Goal: Information Seeking & Learning: Learn about a topic

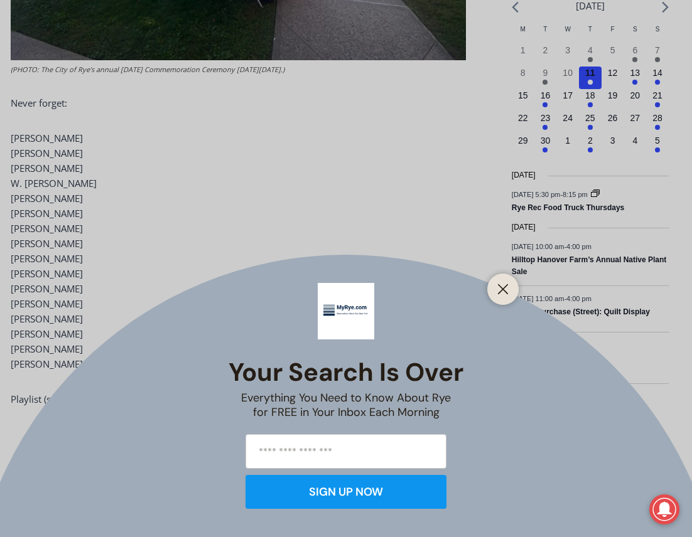
scroll to position [1467, 0]
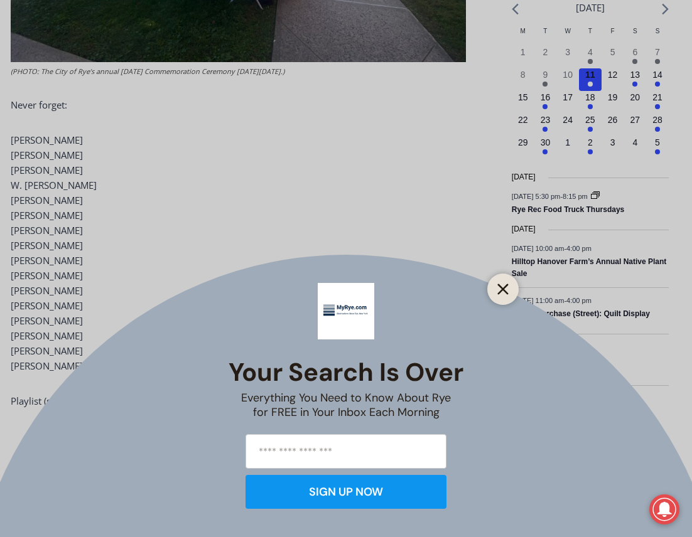
click at [509, 286] on button "Close" at bounding box center [503, 290] width 18 height 18
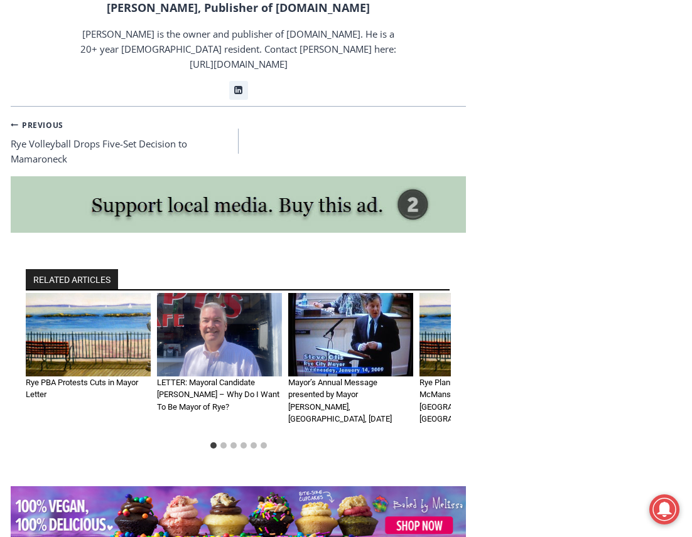
scroll to position [2628, 0]
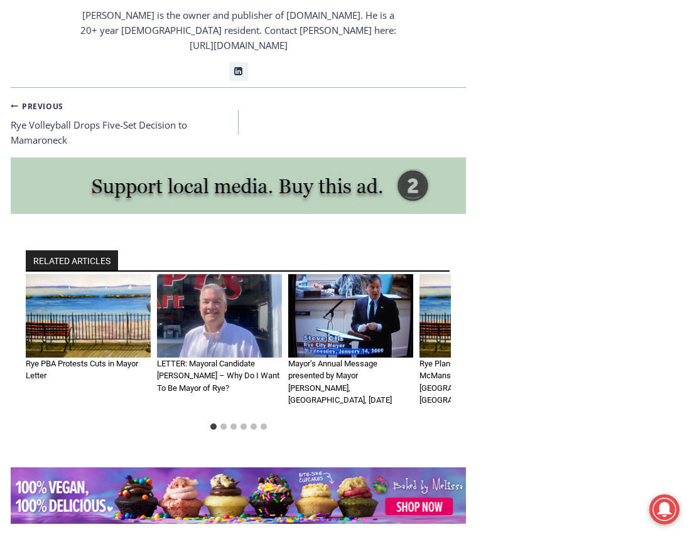
click at [82, 280] on img "1 of 6" at bounding box center [88, 316] width 125 height 84
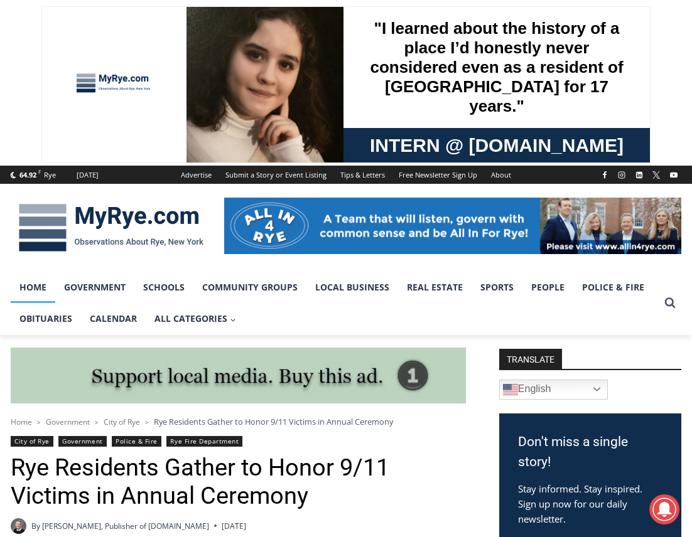
click at [29, 287] on link "Home" at bounding box center [33, 287] width 45 height 31
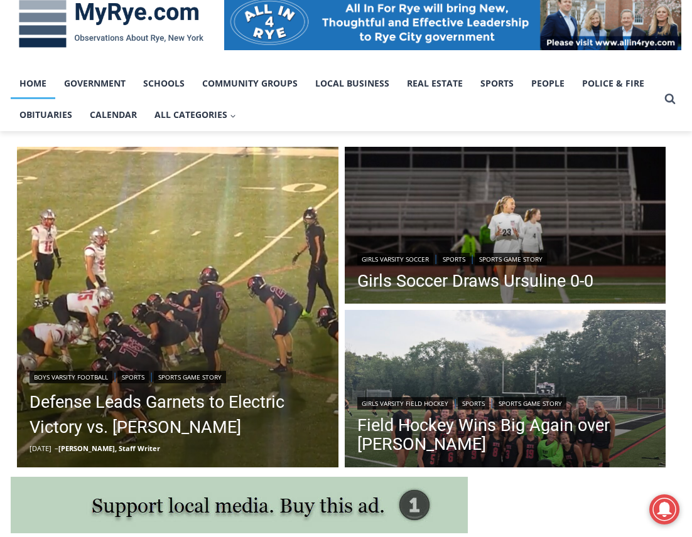
scroll to position [215, 0]
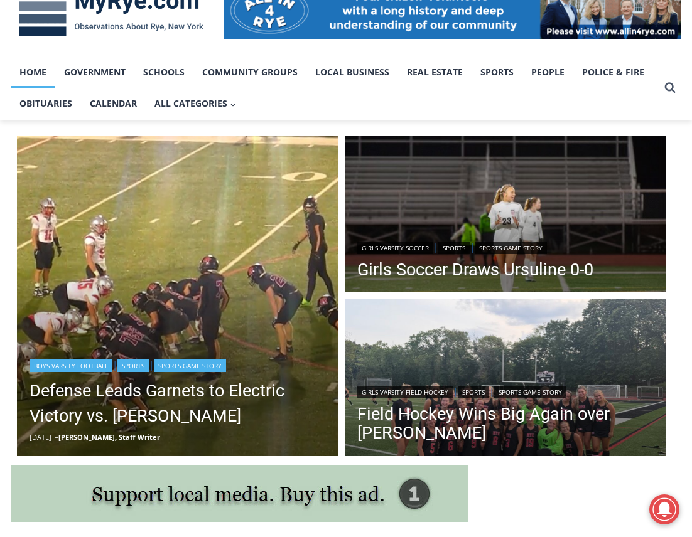
click at [107, 321] on img "Read More Defense Leads Garnets to Electric Victory vs. Somers" at bounding box center [177, 296] width 321 height 321
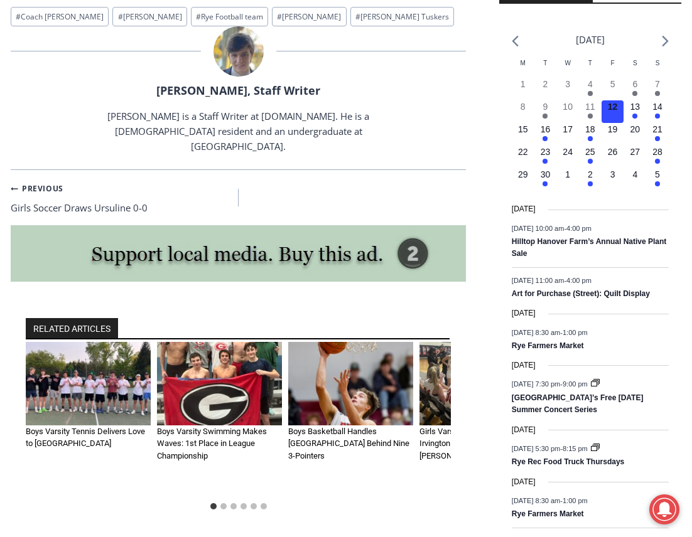
scroll to position [1439, 0]
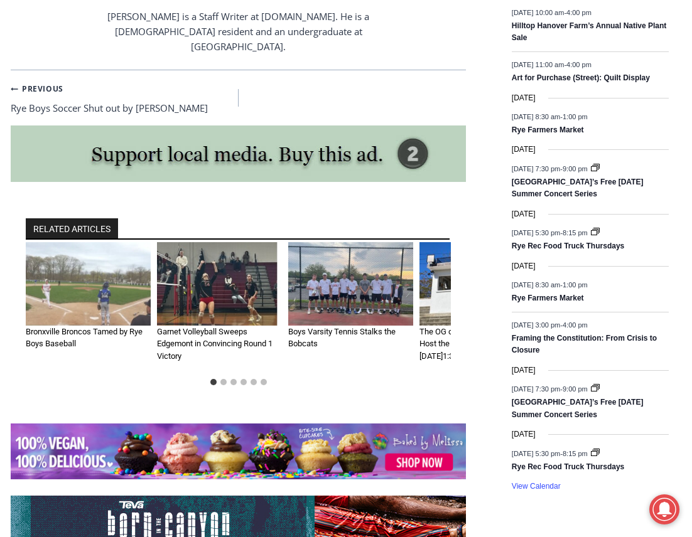
scroll to position [1714, 0]
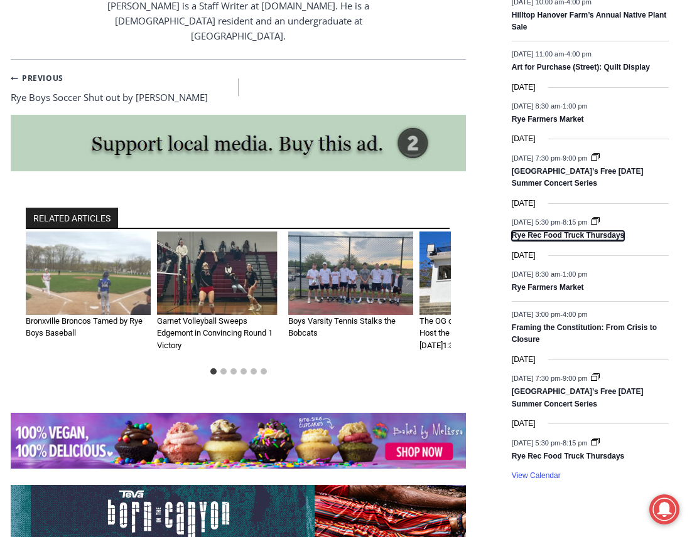
click at [583, 238] on link "Rye Rec Food Truck Thursdays" at bounding box center [568, 236] width 112 height 10
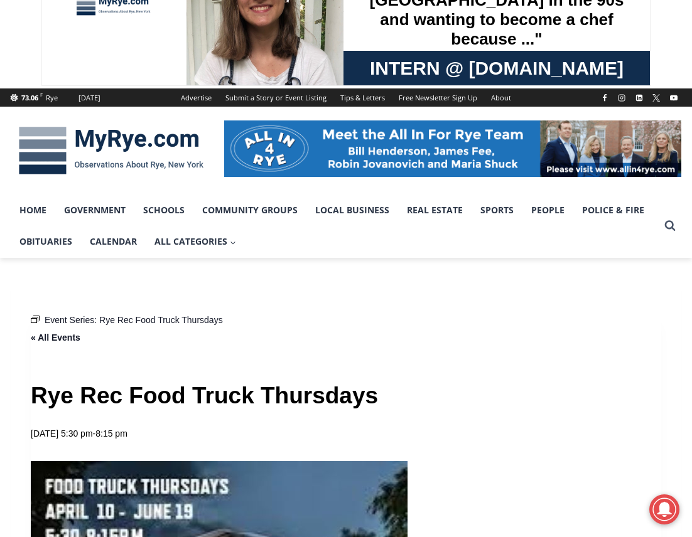
scroll to position [69, 0]
